Goal: Navigation & Orientation: Understand site structure

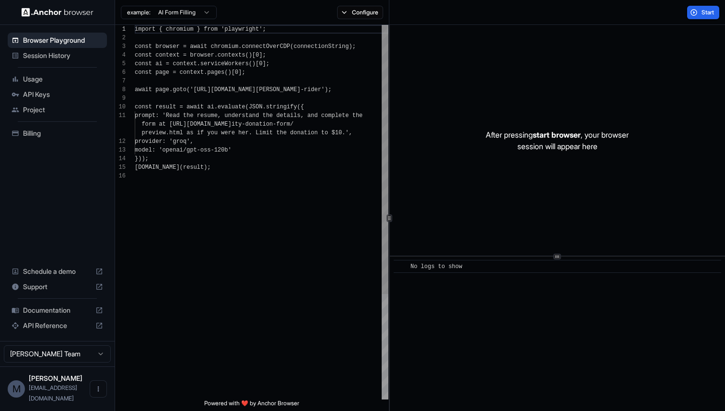
scroll to position [86, 0]
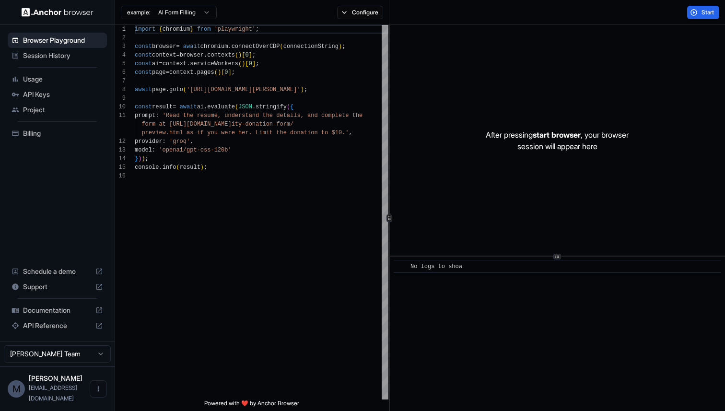
click at [38, 93] on span "API Keys" at bounding box center [63, 95] width 80 height 10
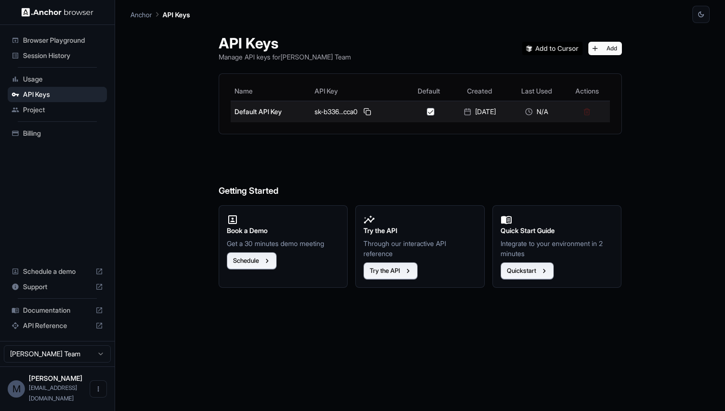
click at [336, 114] on div "sk-b336...cca0" at bounding box center [358, 112] width 89 height 12
click at [361, 111] on button at bounding box center [367, 112] width 12 height 12
click at [361, 113] on button at bounding box center [367, 112] width 12 height 12
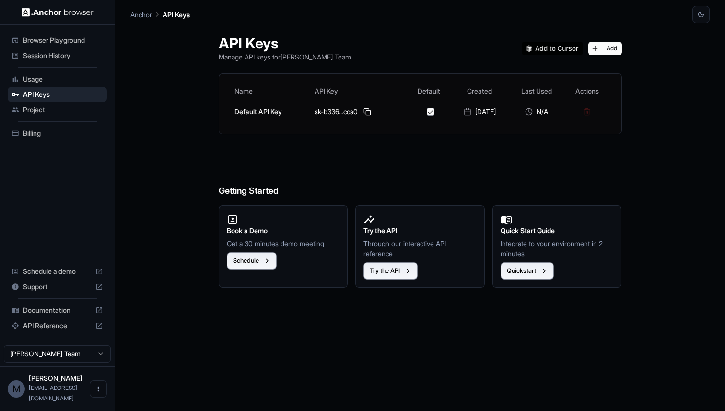
click at [55, 43] on span "Browser Playground" at bounding box center [63, 40] width 80 height 10
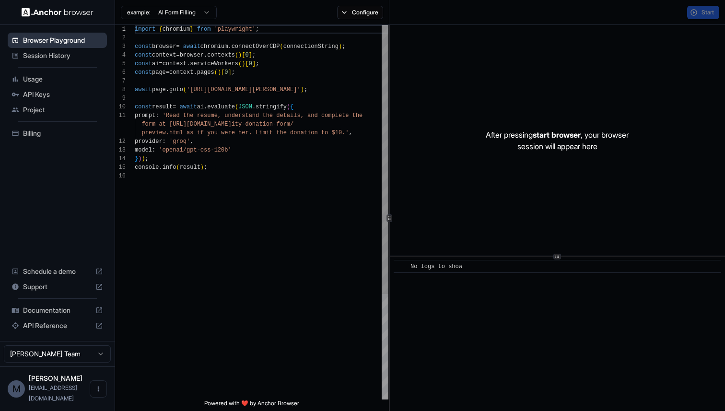
scroll to position [86, 0]
click at [57, 54] on span "Session History" at bounding box center [63, 56] width 80 height 10
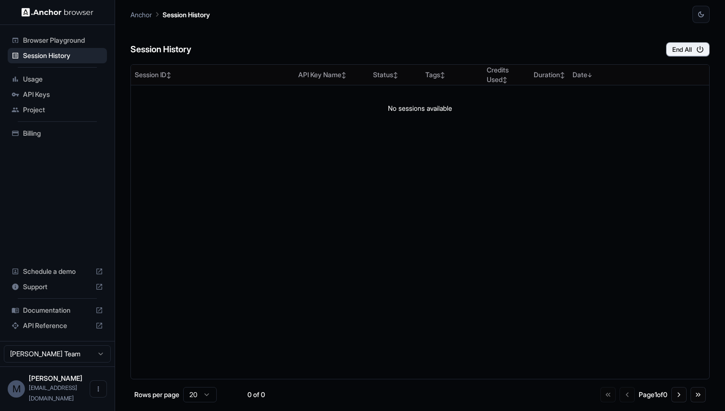
click at [57, 78] on span "Usage" at bounding box center [63, 79] width 80 height 10
